Goal: Task Accomplishment & Management: Manage account settings

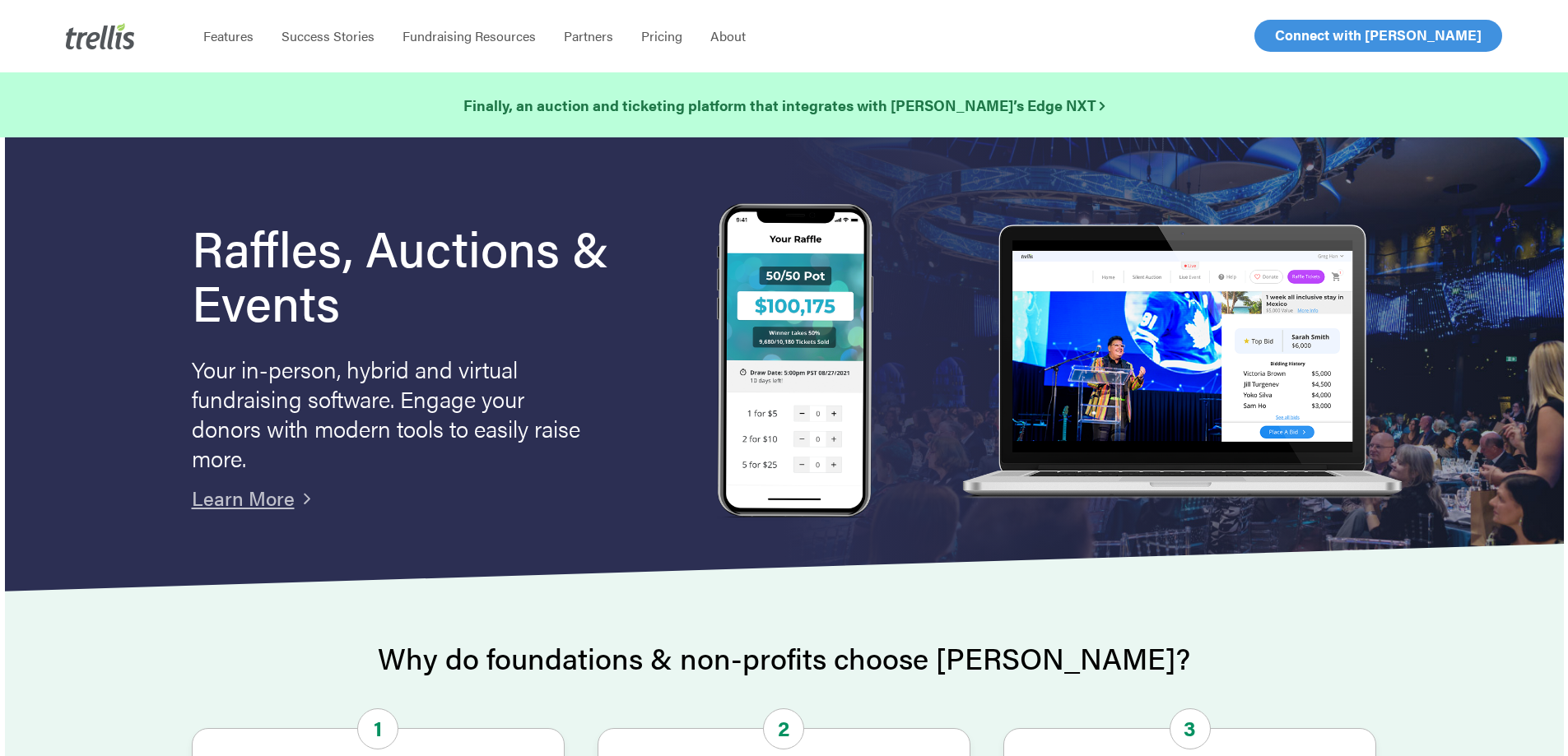
click at [1302, 39] on span "Log In" at bounding box center [1293, 35] width 39 height 20
click at [1289, 37] on span "Log In" at bounding box center [1293, 35] width 39 height 20
click at [1286, 34] on span "Log In" at bounding box center [1293, 35] width 39 height 20
